Goal: Information Seeking & Learning: Learn about a topic

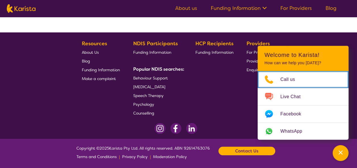
scroll to position [783, 0]
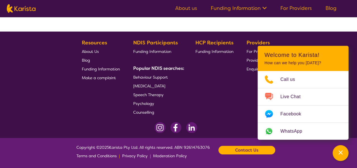
click at [219, 105] on div "HCP Recipients Funding Information" at bounding box center [215, 78] width 40 height 78
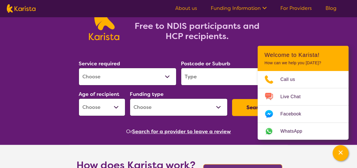
scroll to position [47, 0]
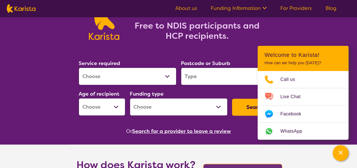
click at [193, 77] on input "search" at bounding box center [230, 77] width 98 height 18
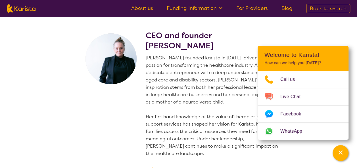
click at [219, 9] on icon at bounding box center [219, 8] width 6 height 6
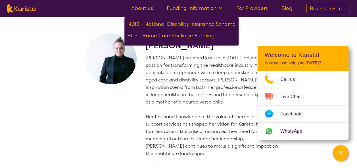
click at [195, 63] on p "[PERSON_NAME] founded Karista in [DATE], driven by her passion for transforming…" at bounding box center [213, 105] width 135 height 103
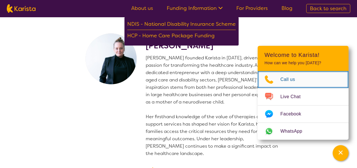
click at [290, 80] on span "Call us" at bounding box center [291, 79] width 22 height 9
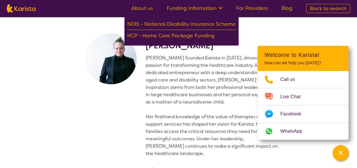
click at [271, 31] on h2 "CEO and founder Danielle Bodinnar" at bounding box center [213, 41] width 135 height 20
click at [204, 27] on div "NDIS - National Disability Insurance Scheme" at bounding box center [181, 25] width 108 height 10
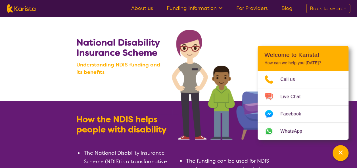
click at [137, 7] on link "About us" at bounding box center [142, 8] width 22 height 7
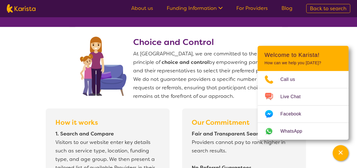
scroll to position [415, 0]
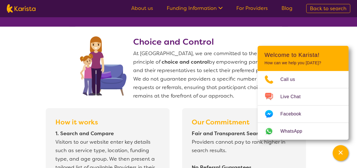
click at [20, 75] on section "Choice and Control At Karista, we are committed to the NDIS principle of choice…" at bounding box center [178, 163] width 357 height 272
click at [147, 9] on link "About us" at bounding box center [142, 8] width 22 height 7
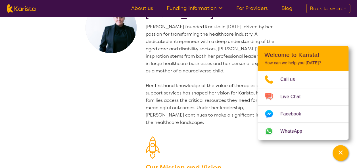
scroll to position [32, 0]
